Goal: Transaction & Acquisition: Purchase product/service

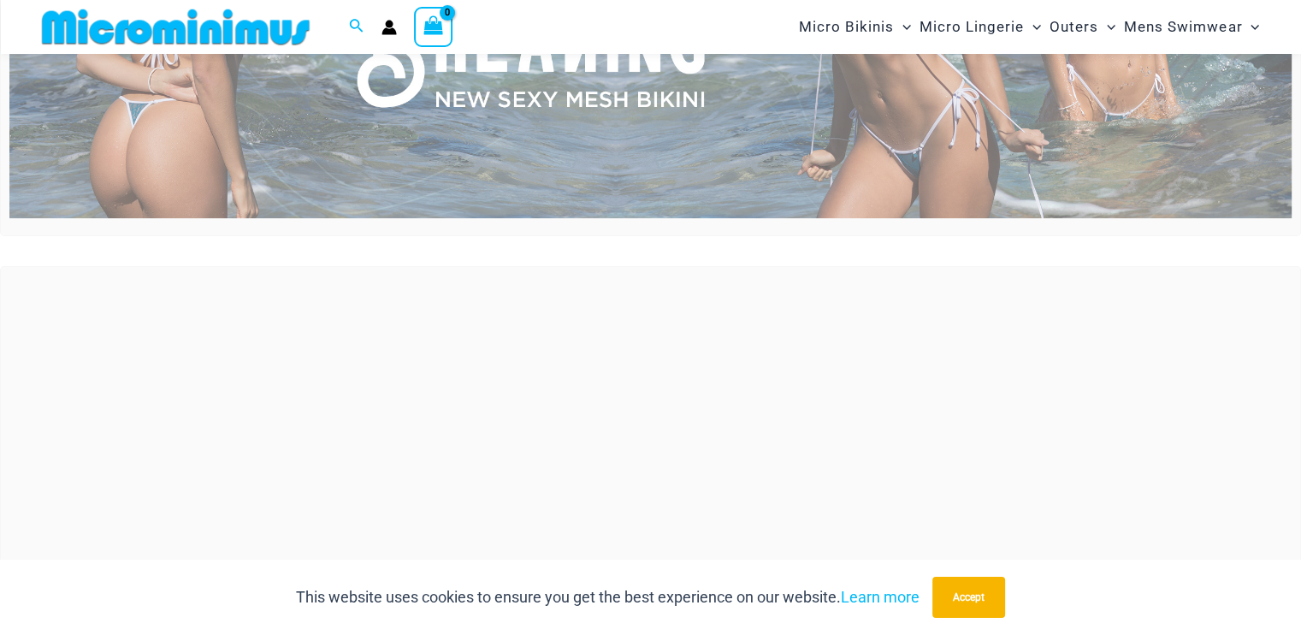
scroll to position [479, 0]
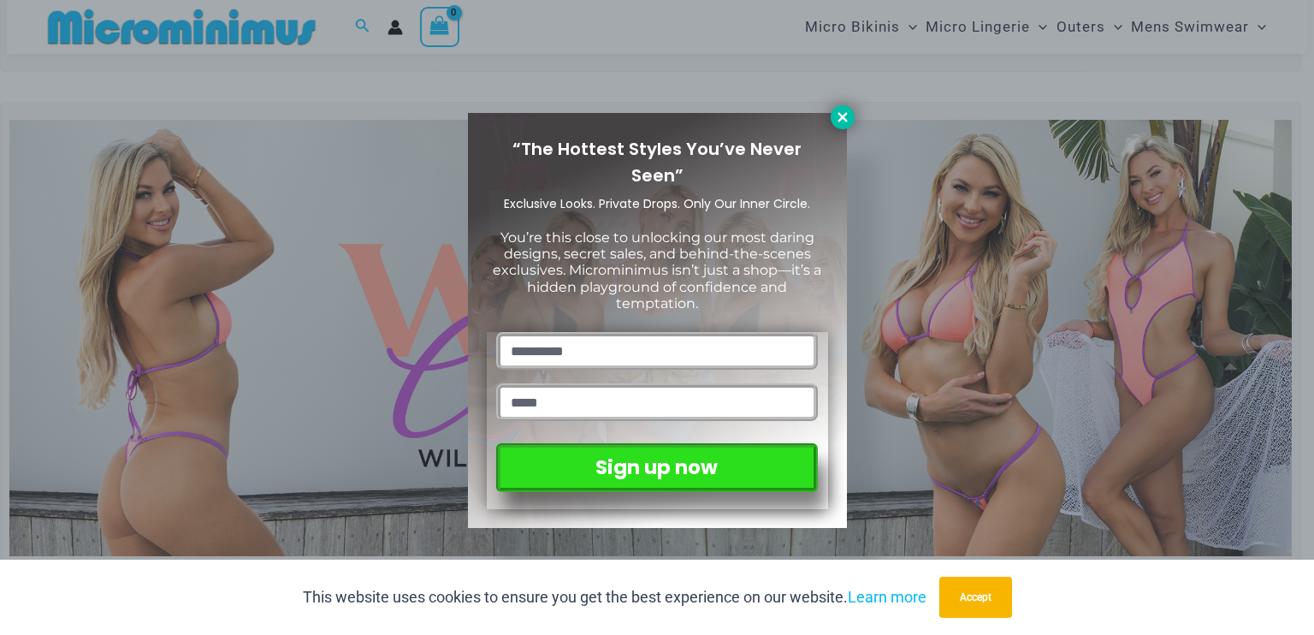
click at [841, 111] on icon at bounding box center [842, 117] width 15 height 15
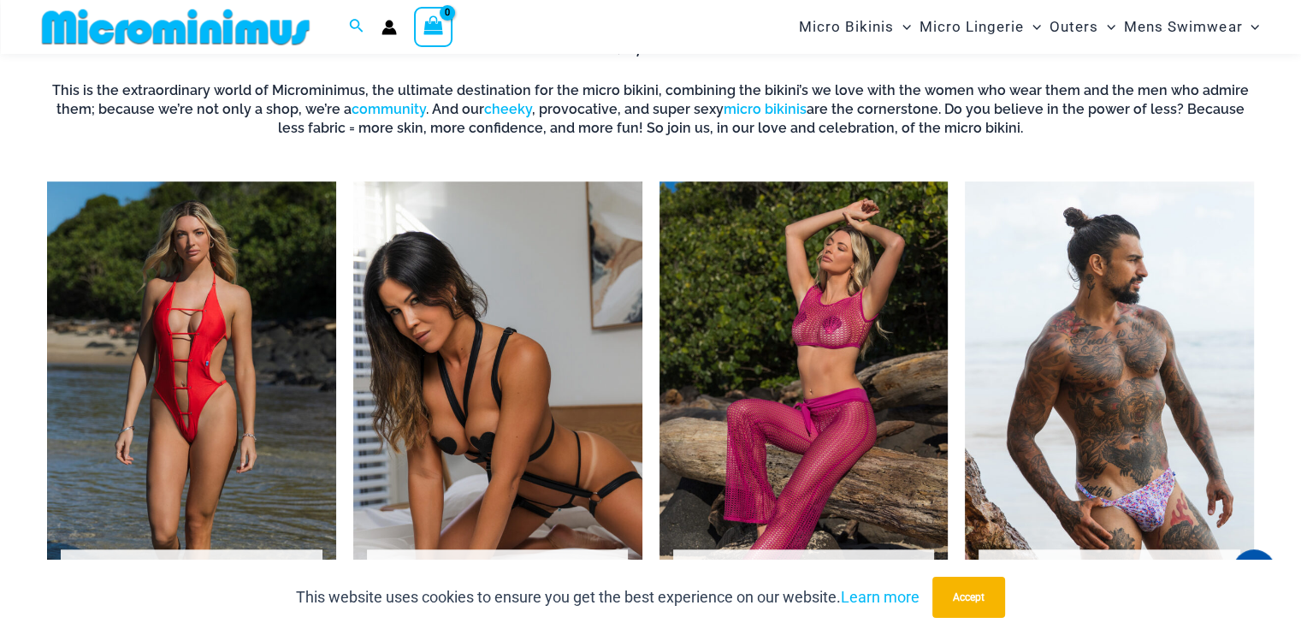
scroll to position [1198, 0]
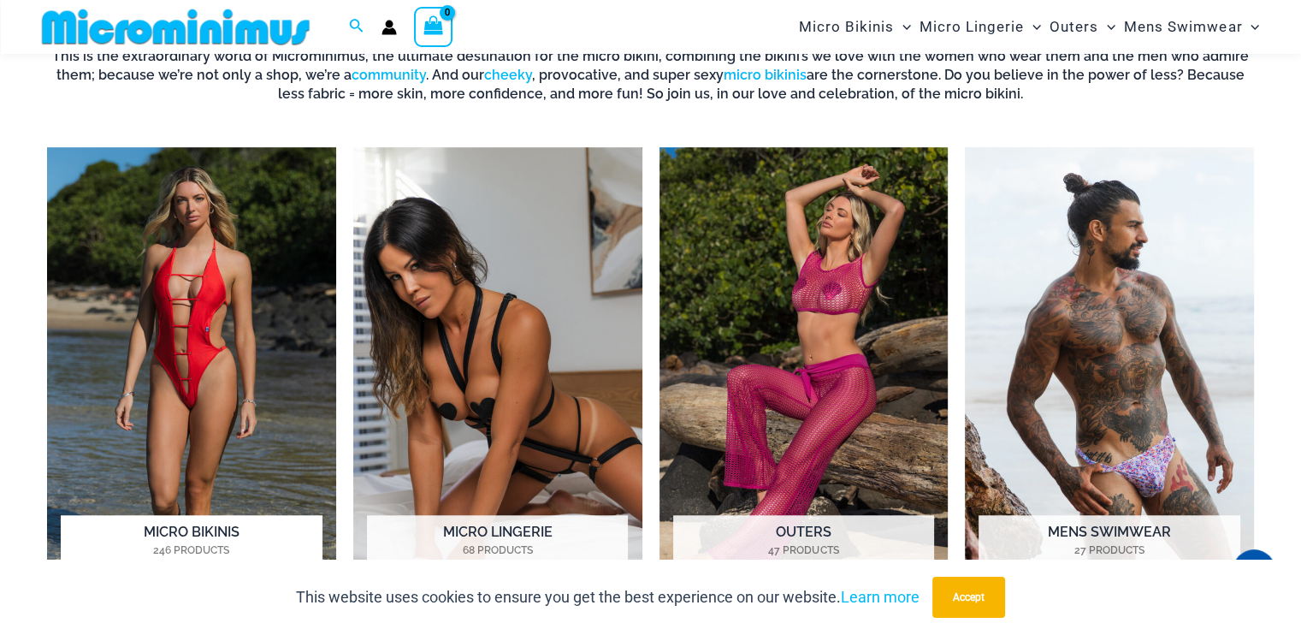
click at [226, 359] on img "Visit product category Micro Bikinis" at bounding box center [191, 370] width 289 height 446
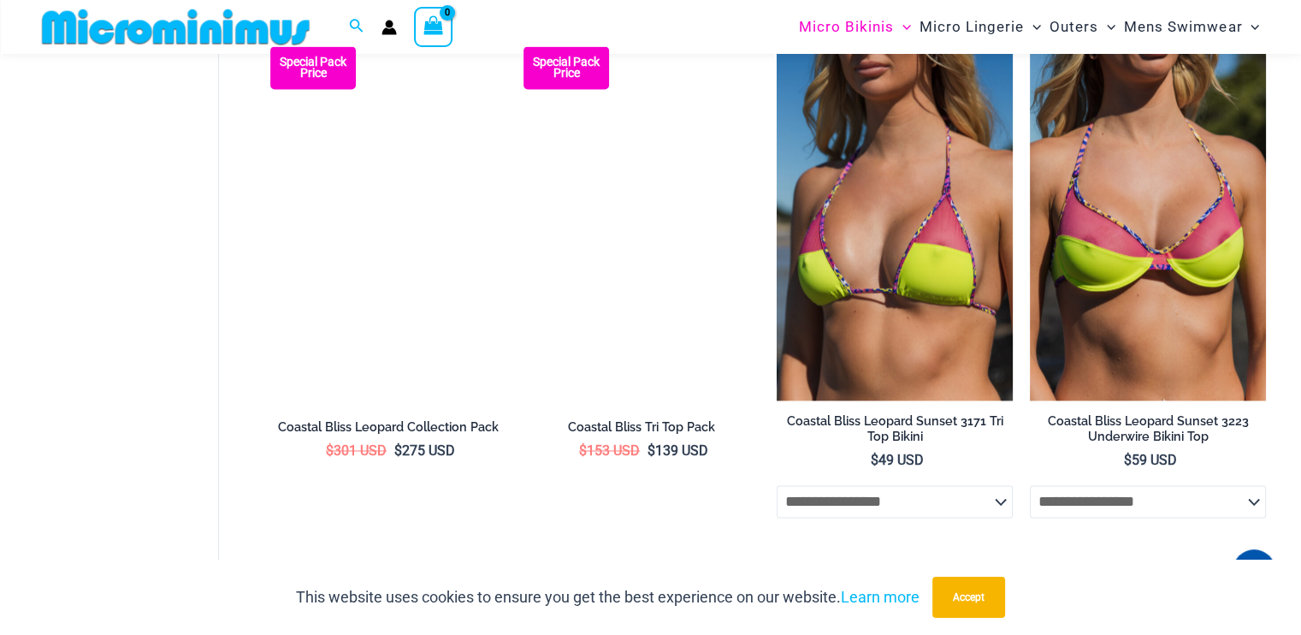
scroll to position [2594, 0]
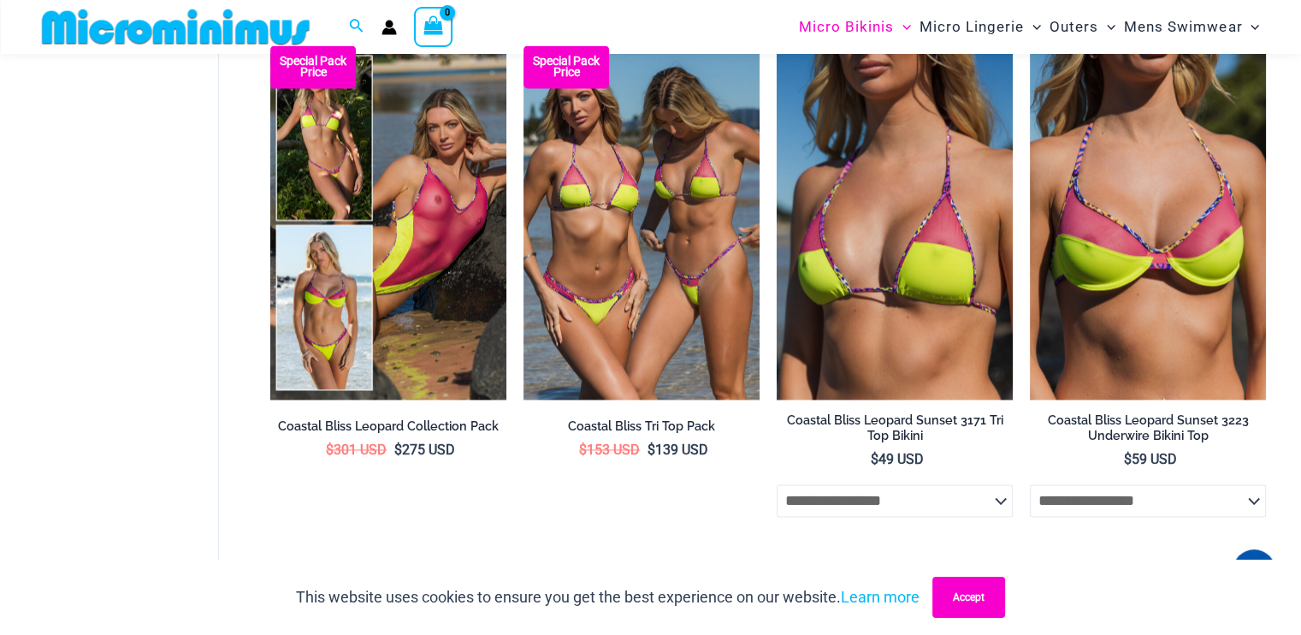
click at [942, 601] on button "Accept" at bounding box center [969, 597] width 73 height 41
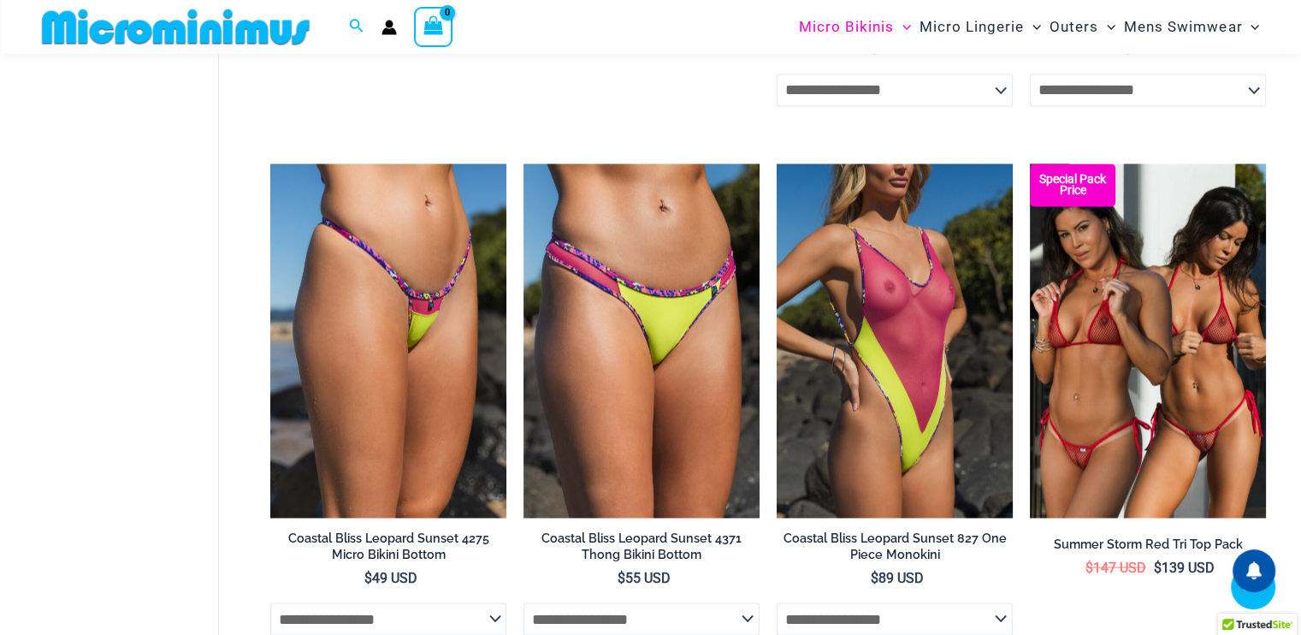
scroll to position [3039, 0]
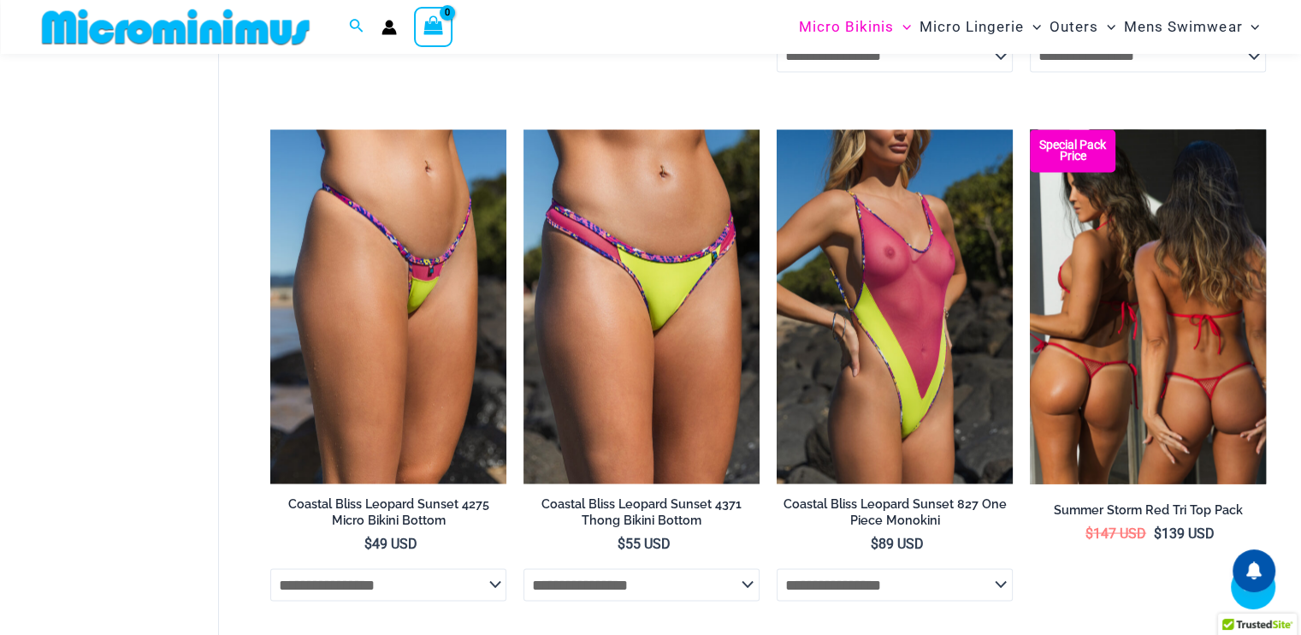
click at [1087, 428] on img at bounding box center [1148, 306] width 236 height 354
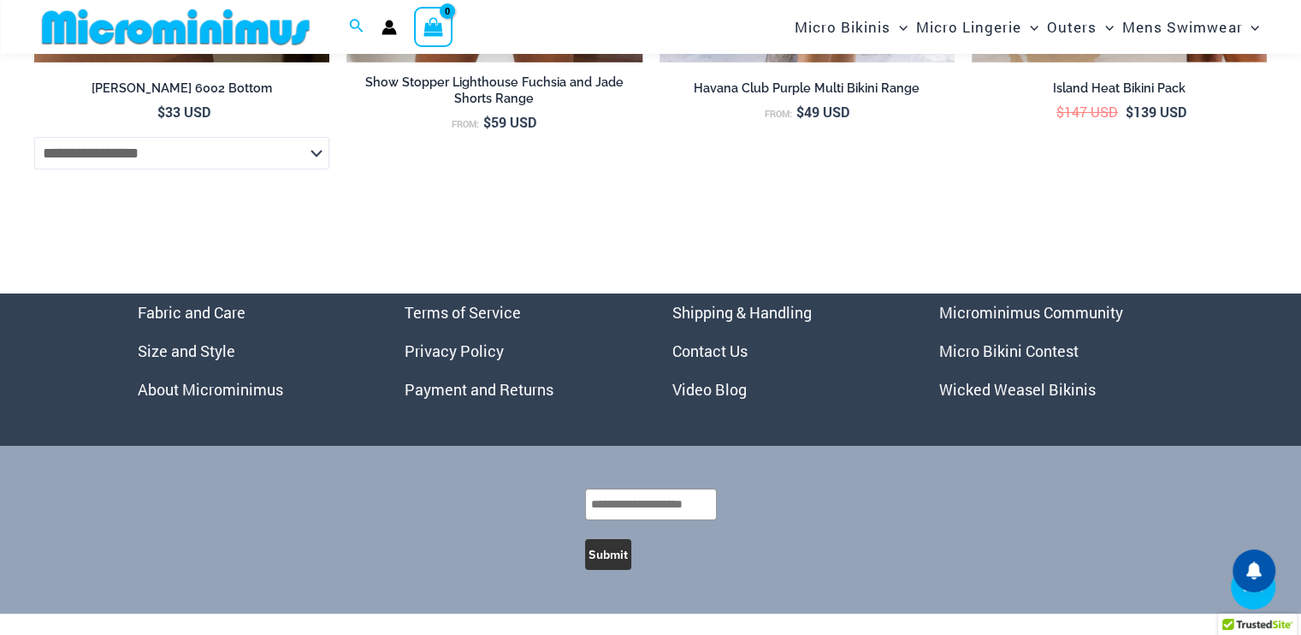
scroll to position [6111, 0]
